Goal: Task Accomplishment & Management: Use online tool/utility

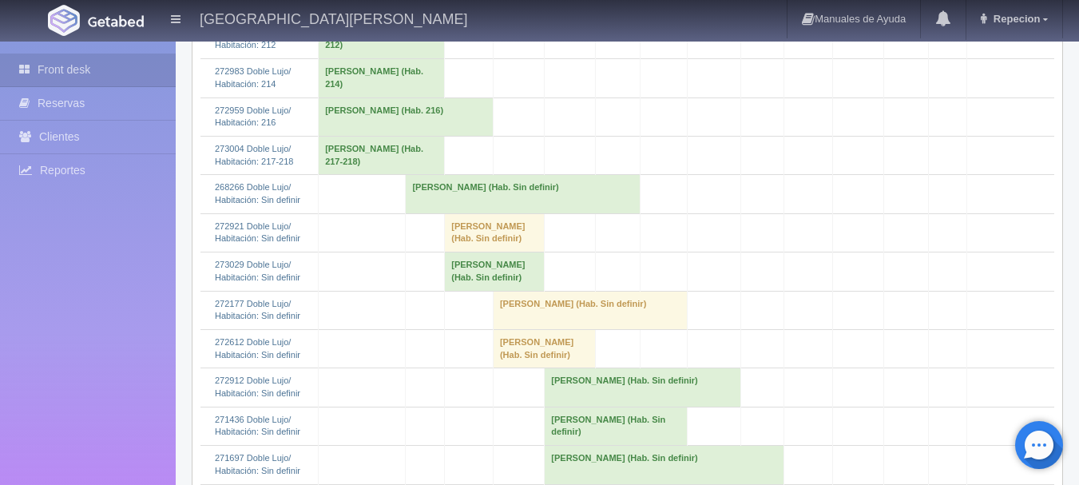
scroll to position [1038, 0]
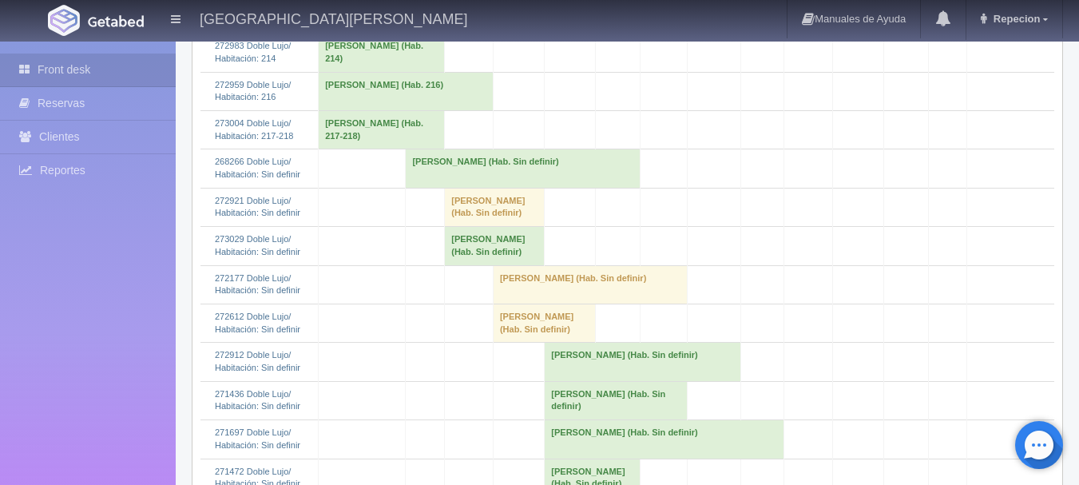
click at [494, 265] on td "[PERSON_NAME] (Hab. Sin definir)" at bounding box center [495, 246] width 100 height 38
click at [540, 265] on td "[PERSON_NAME] (Hab. Sin definir)" at bounding box center [495, 246] width 100 height 38
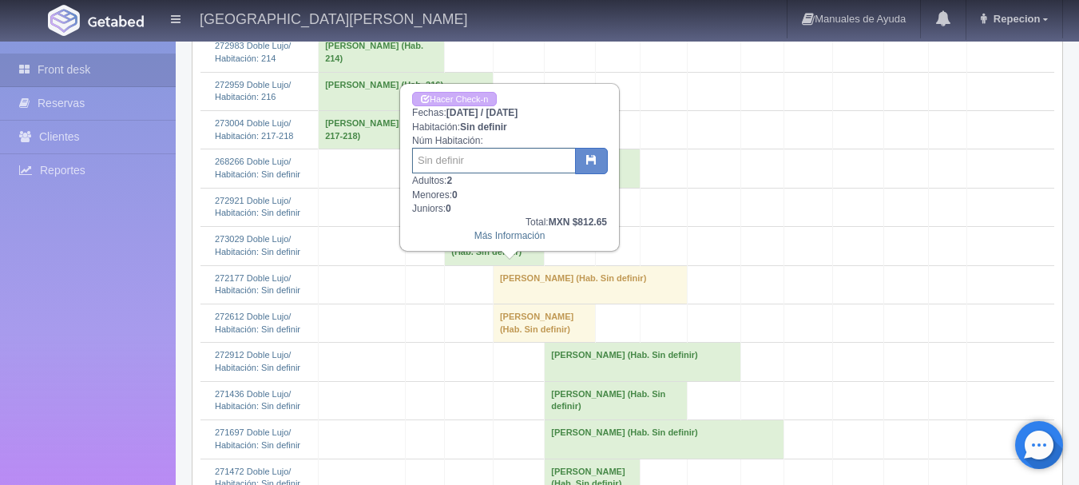
click at [489, 160] on input "text" at bounding box center [494, 161] width 164 height 26
type input "20"
click at [593, 161] on icon "button" at bounding box center [591, 159] width 10 height 10
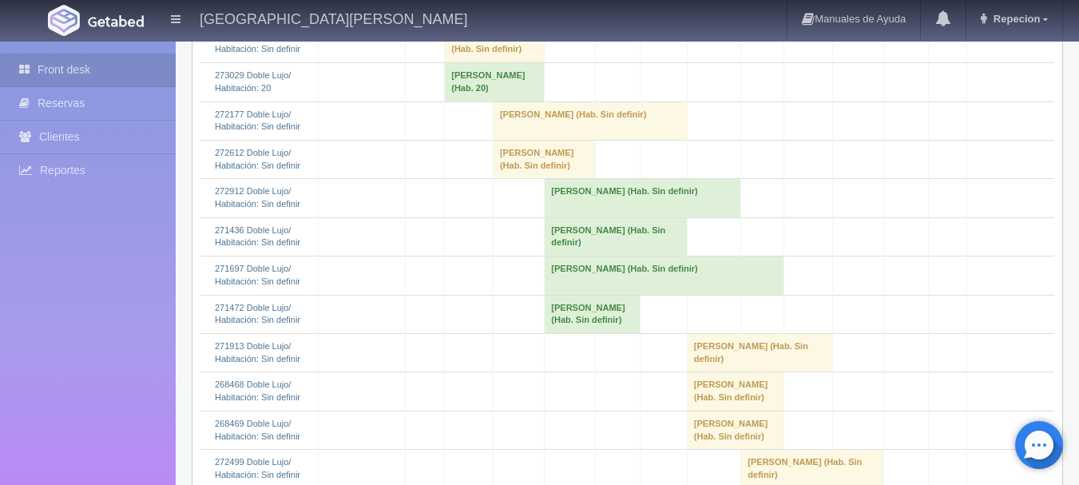
scroll to position [1198, 0]
